Goal: Transaction & Acquisition: Subscribe to service/newsletter

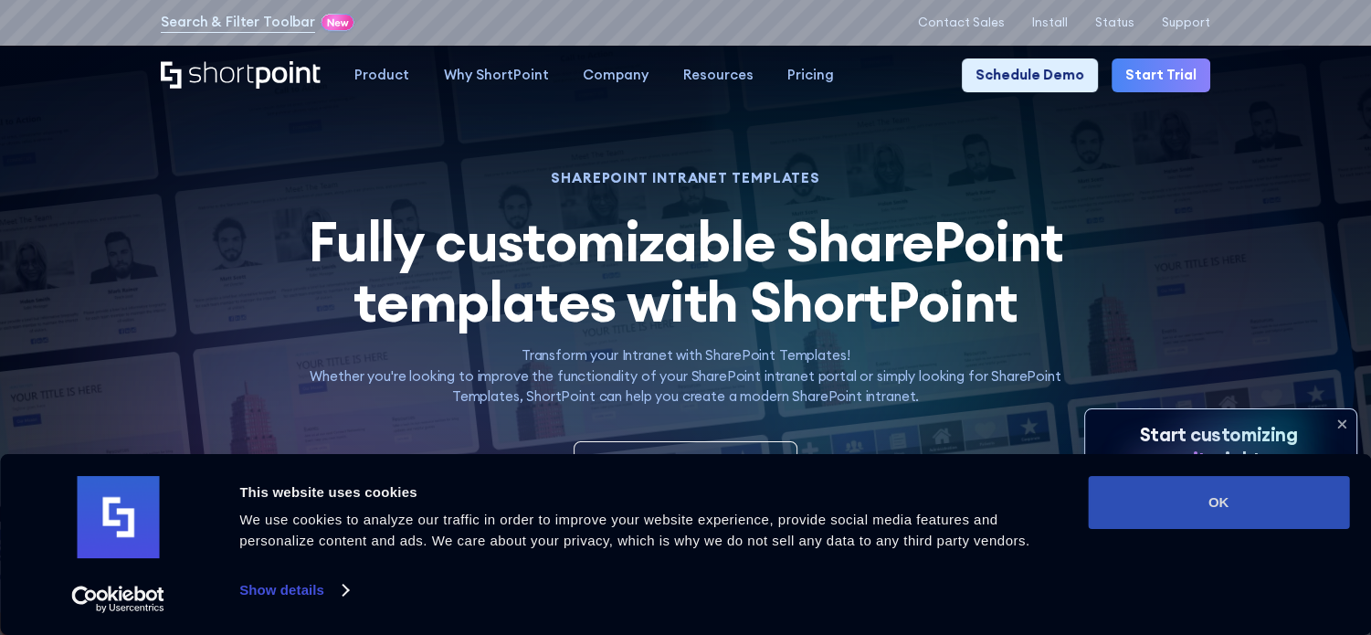
click at [1216, 502] on button "OK" at bounding box center [1218, 502] width 261 height 53
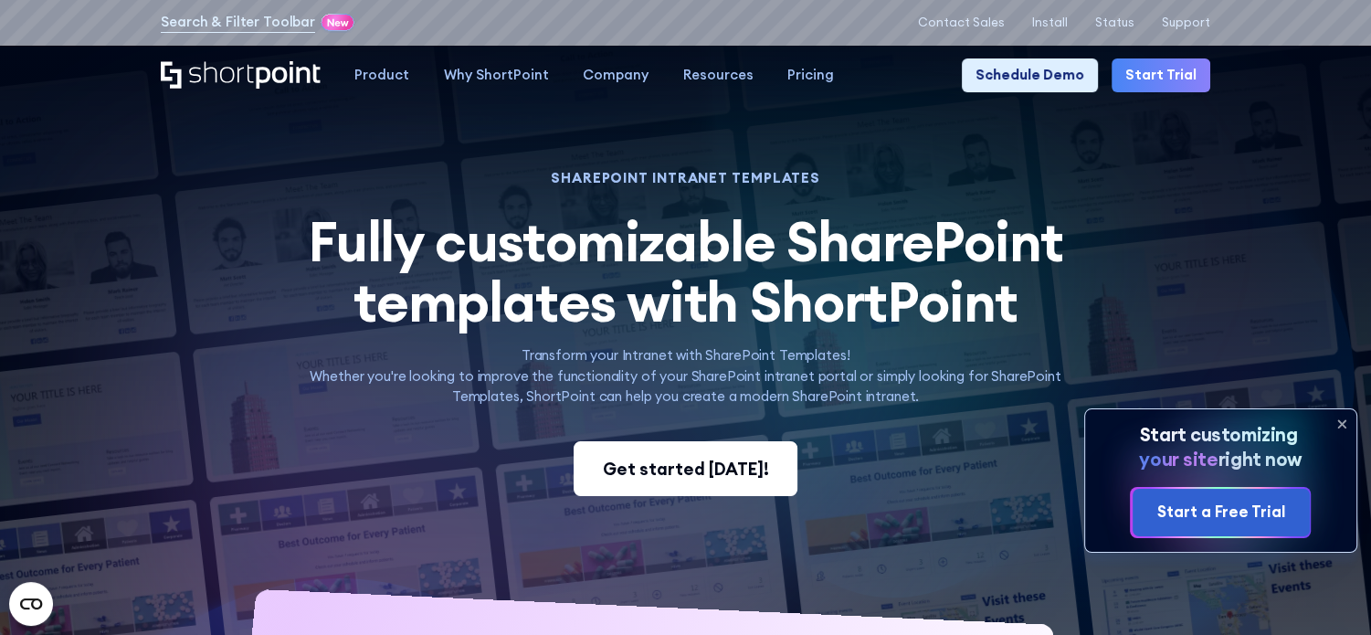
click at [749, 471] on div "Get started [DATE]!" at bounding box center [686, 469] width 166 height 26
